Goal: Obtain resource: Obtain resource

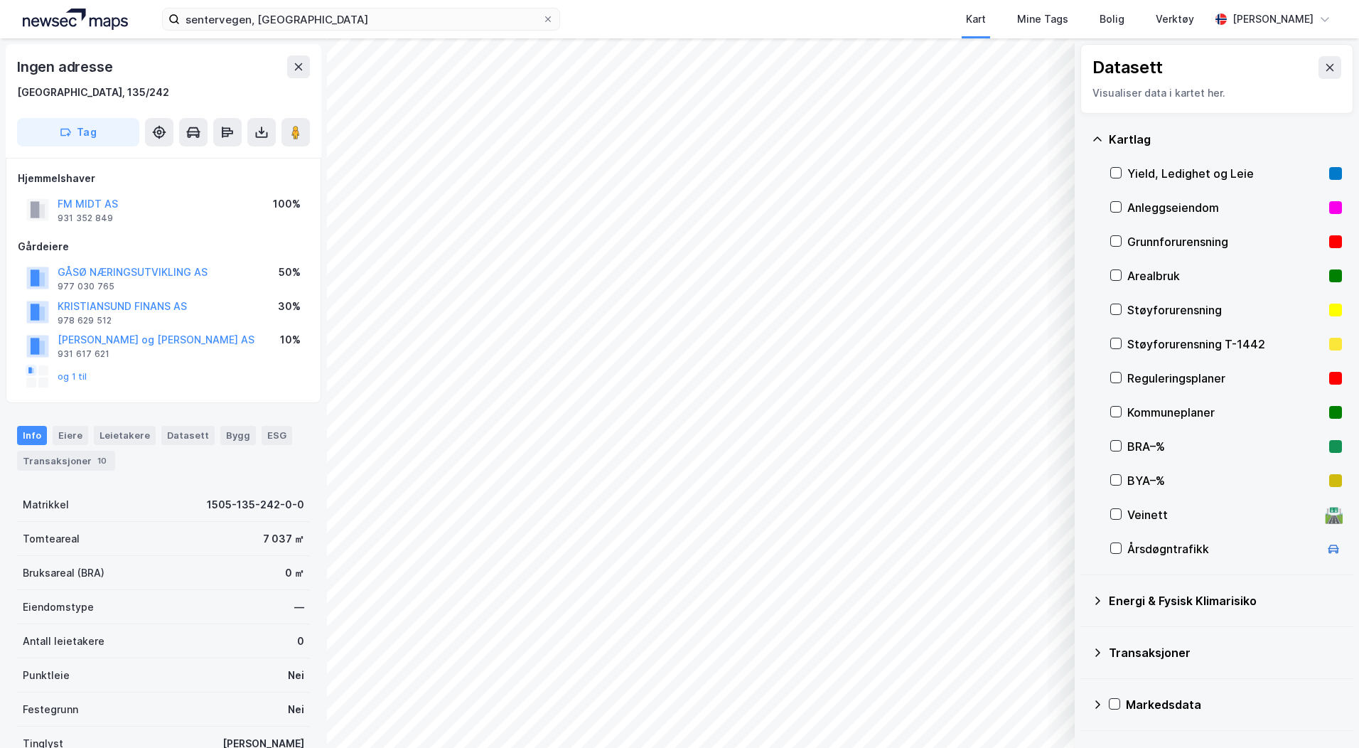
scroll to position [1, 0]
click at [240, 26] on input "sentervegen, [GEOGRAPHIC_DATA]" at bounding box center [361, 19] width 362 height 21
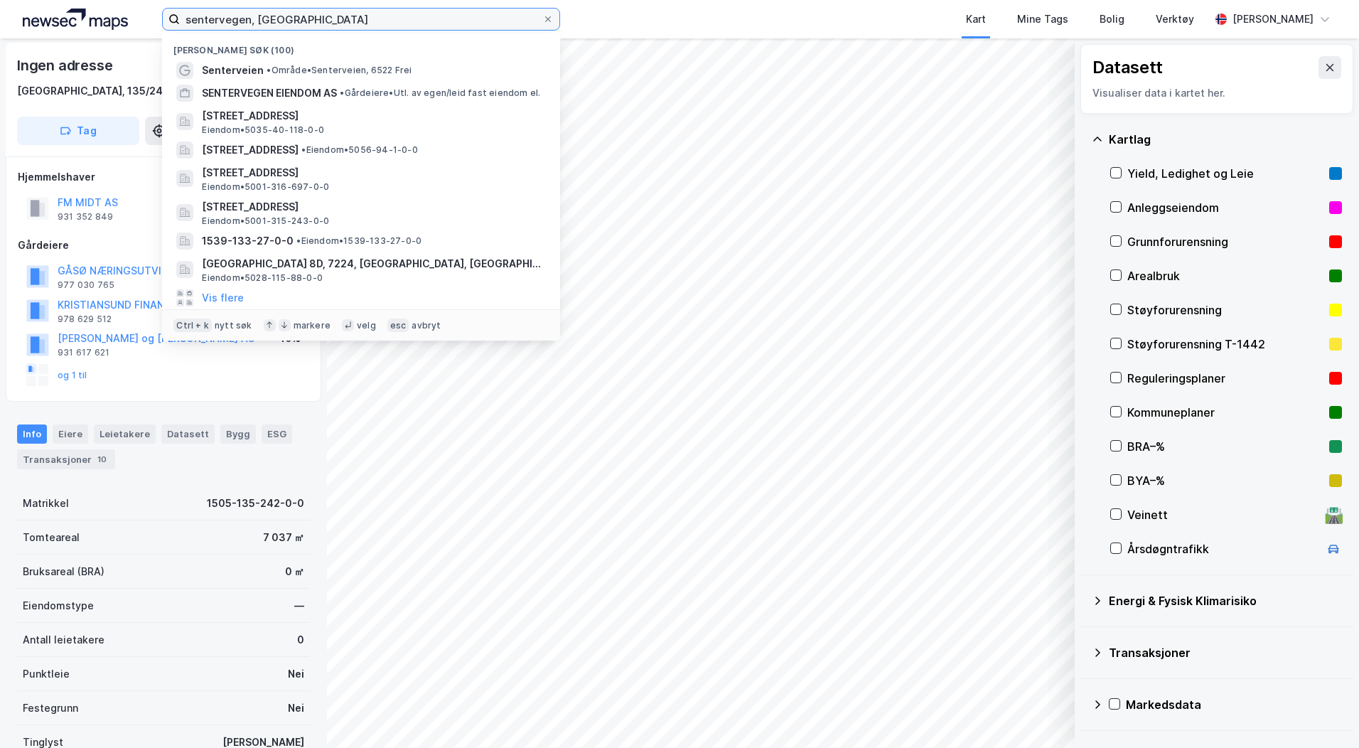
click at [240, 26] on input "sentervegen, [GEOGRAPHIC_DATA]" at bounding box center [361, 19] width 362 height 21
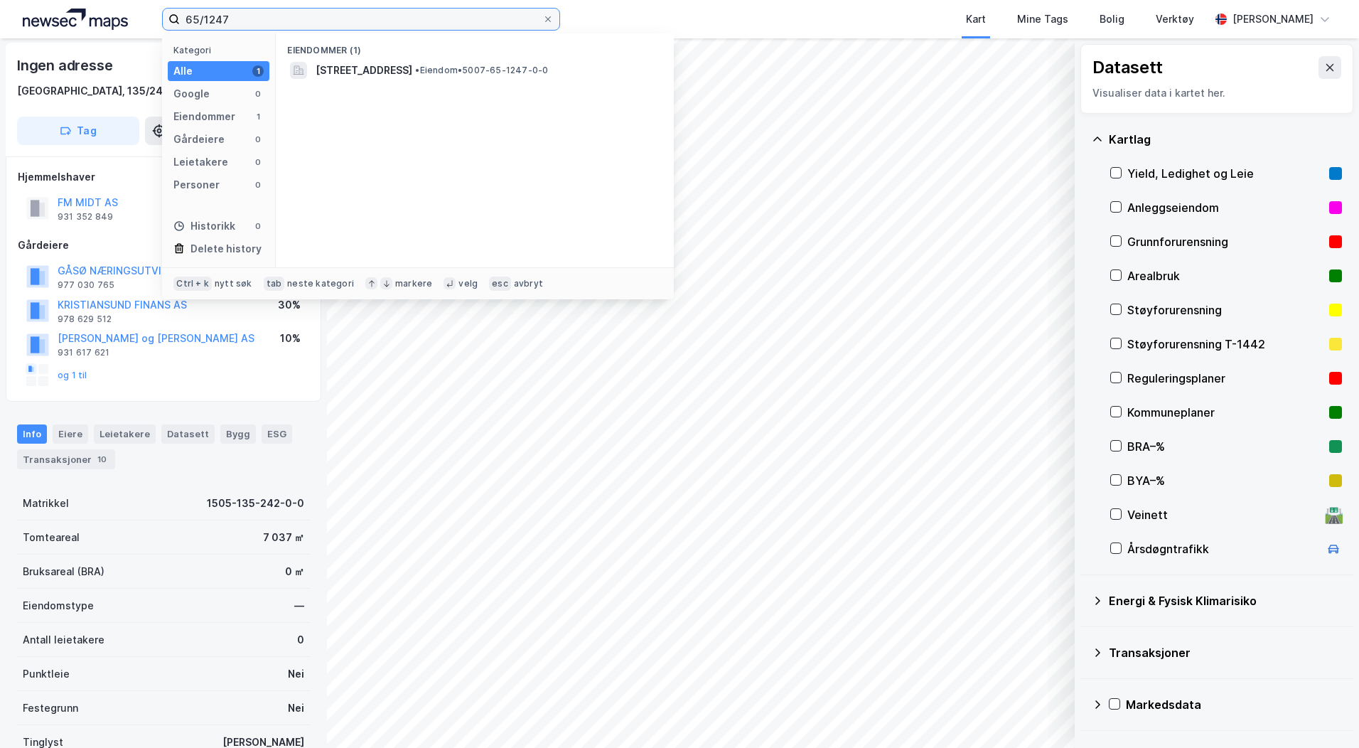
type input "65/1247"
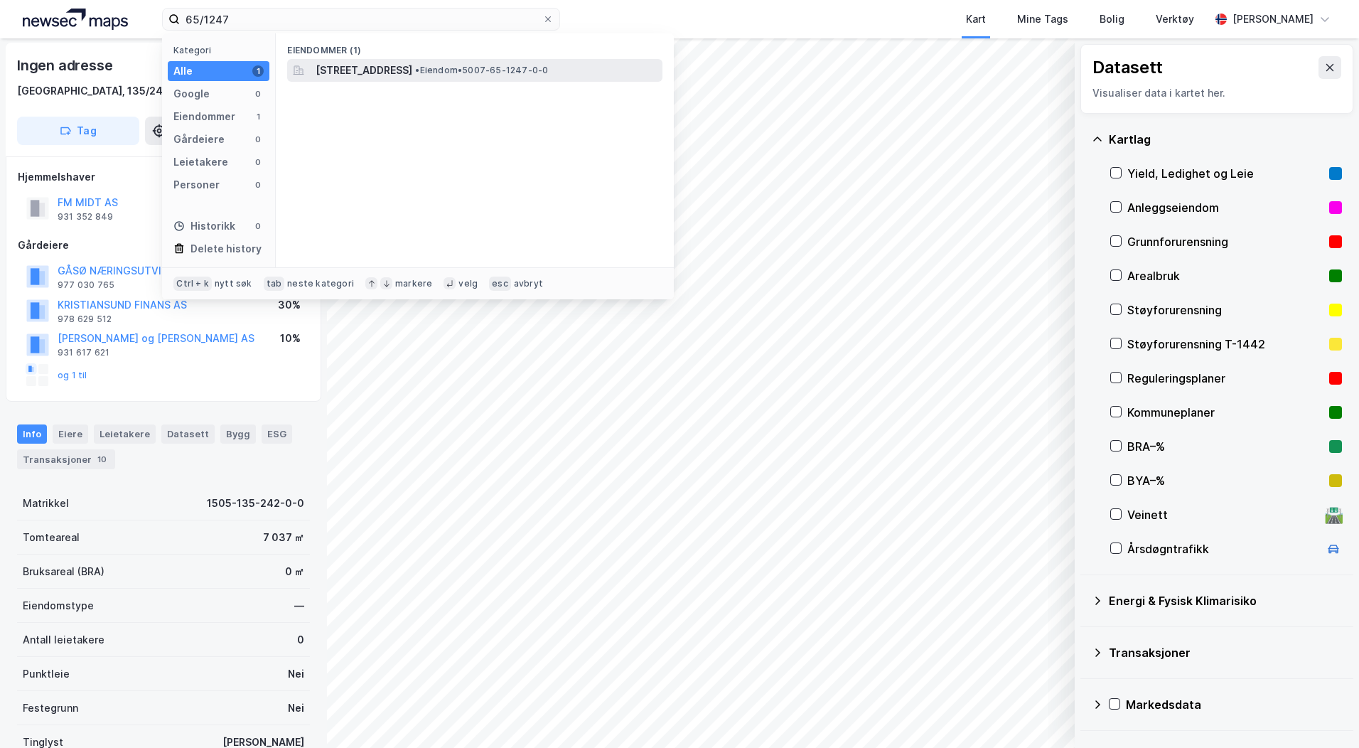
click at [334, 75] on span "[STREET_ADDRESS]" at bounding box center [364, 70] width 97 height 17
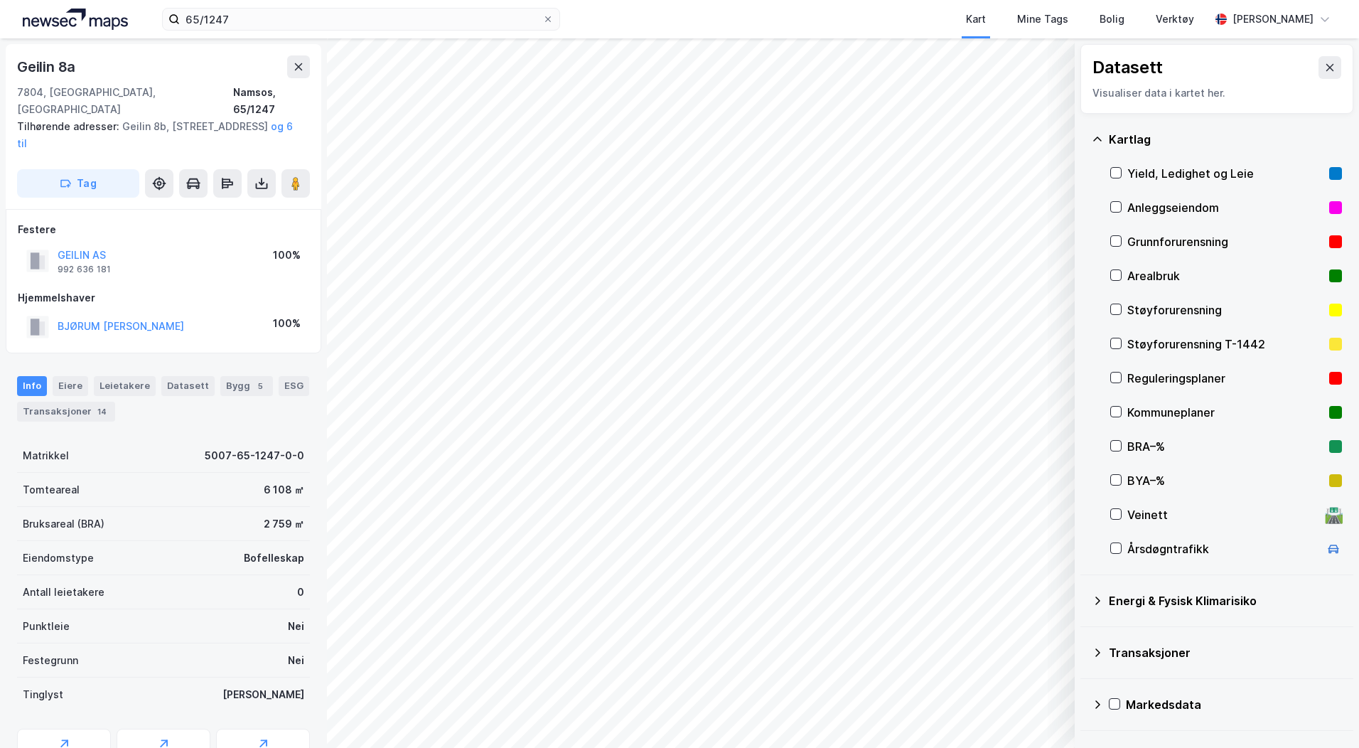
scroll to position [1, 0]
click at [264, 175] on icon at bounding box center [261, 182] width 14 height 14
click at [213, 227] on div "Last ned matrikkelrapport" at bounding box center [208, 232] width 117 height 11
